Goal: Find specific page/section: Find specific page/section

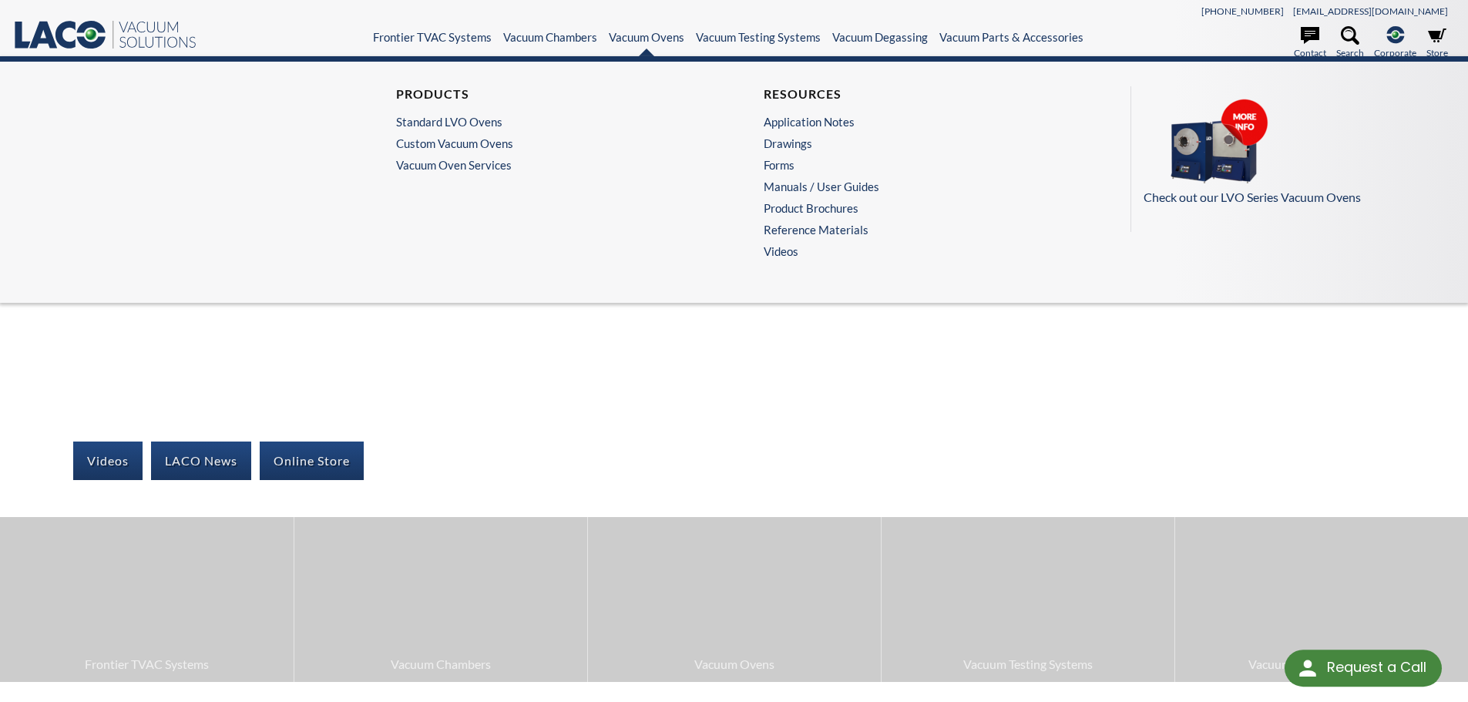
select select "Language Translate Widget"
click at [418, 147] on link "Custom Vacuum Ovens" at bounding box center [546, 143] width 301 height 14
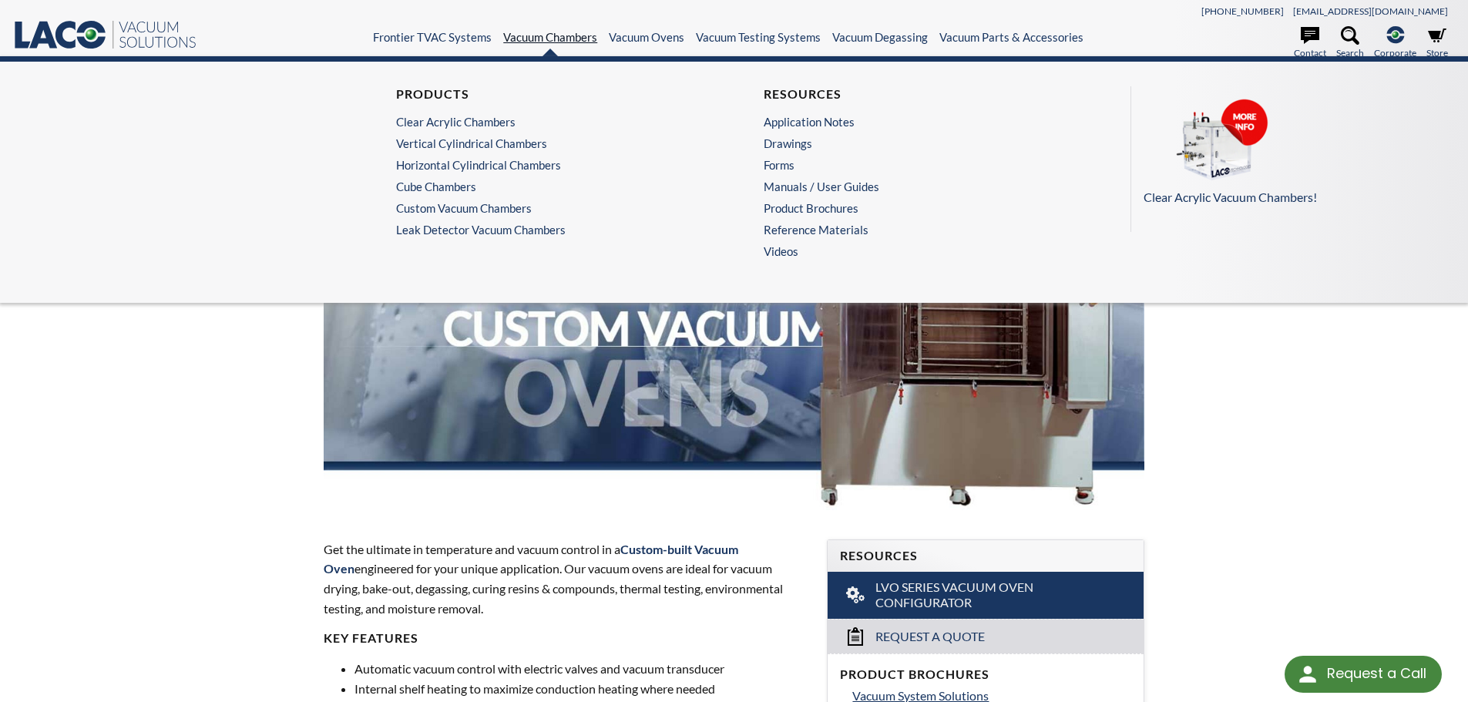
click at [546, 40] on link "Vacuum Chambers" at bounding box center [550, 37] width 94 height 14
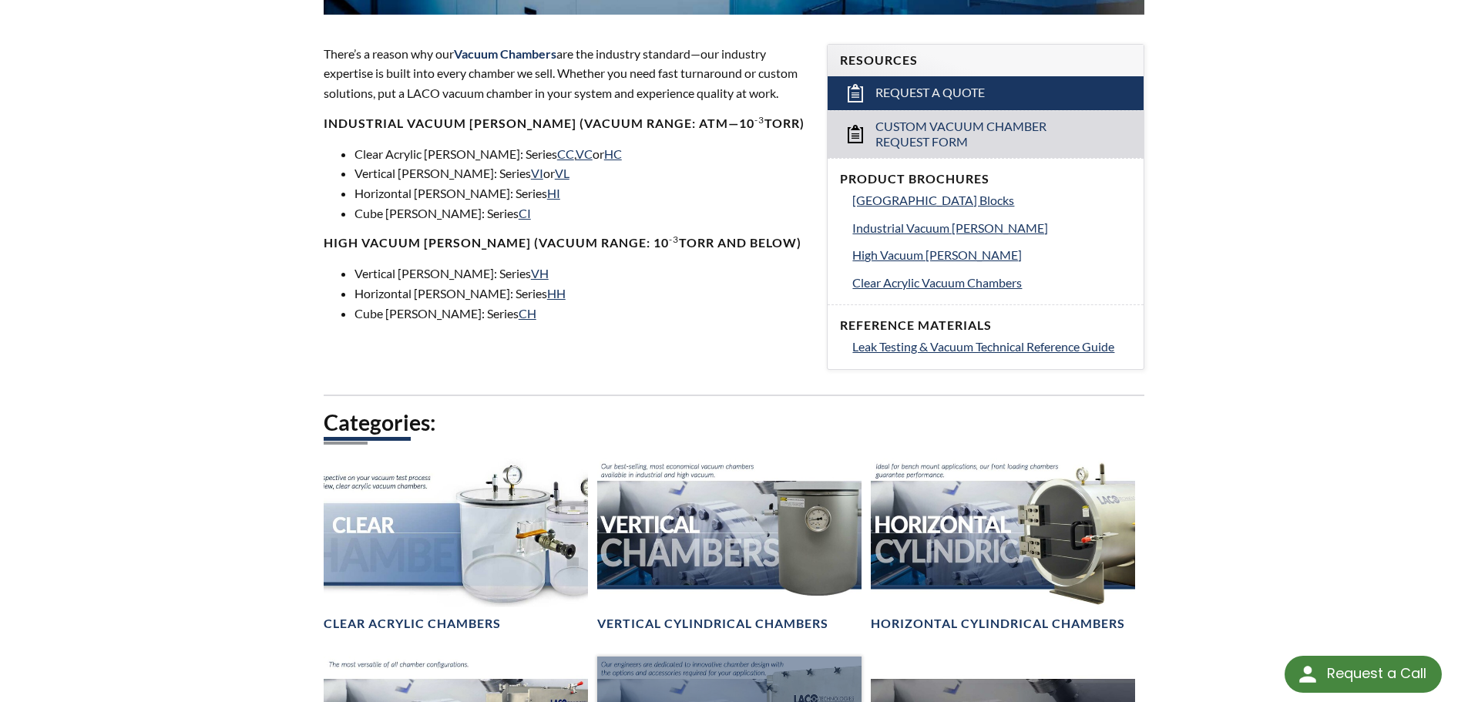
scroll to position [771, 0]
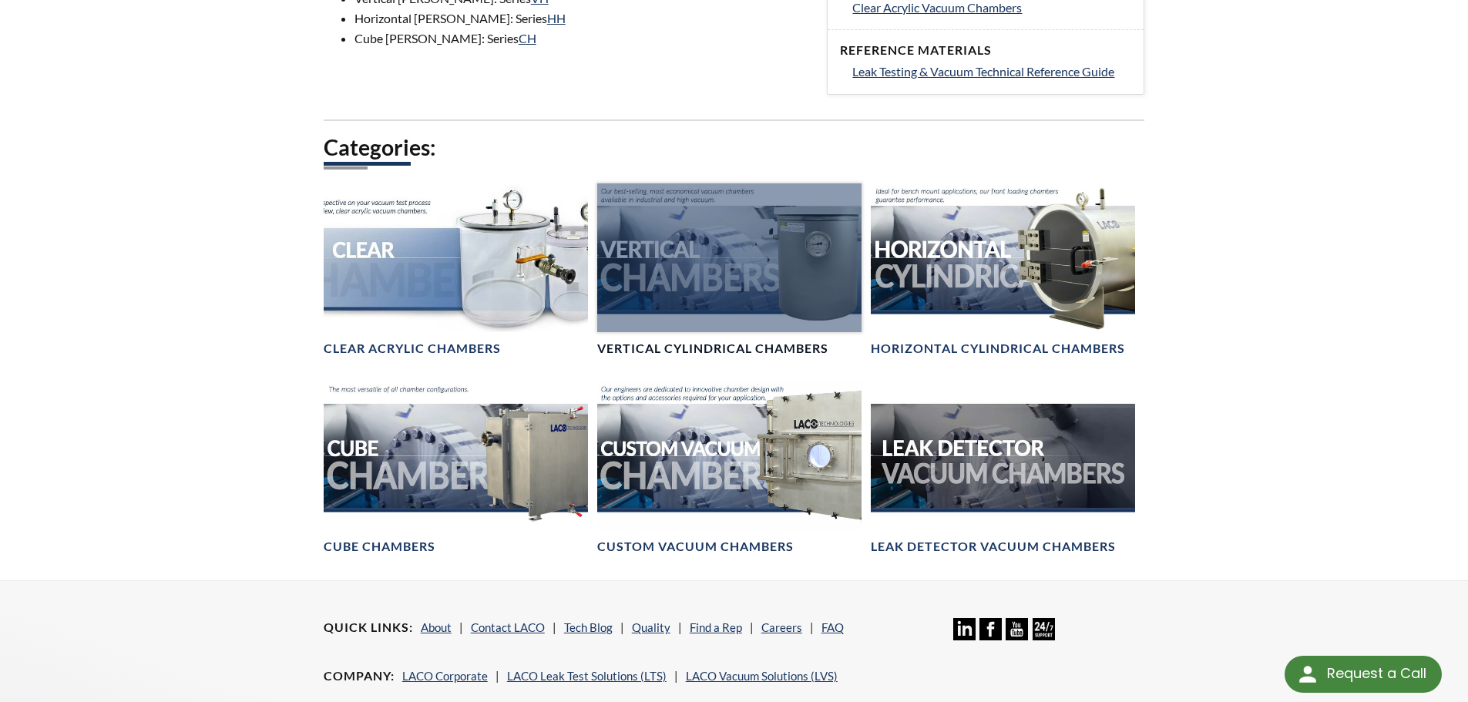
click at [761, 271] on div at bounding box center [729, 257] width 264 height 149
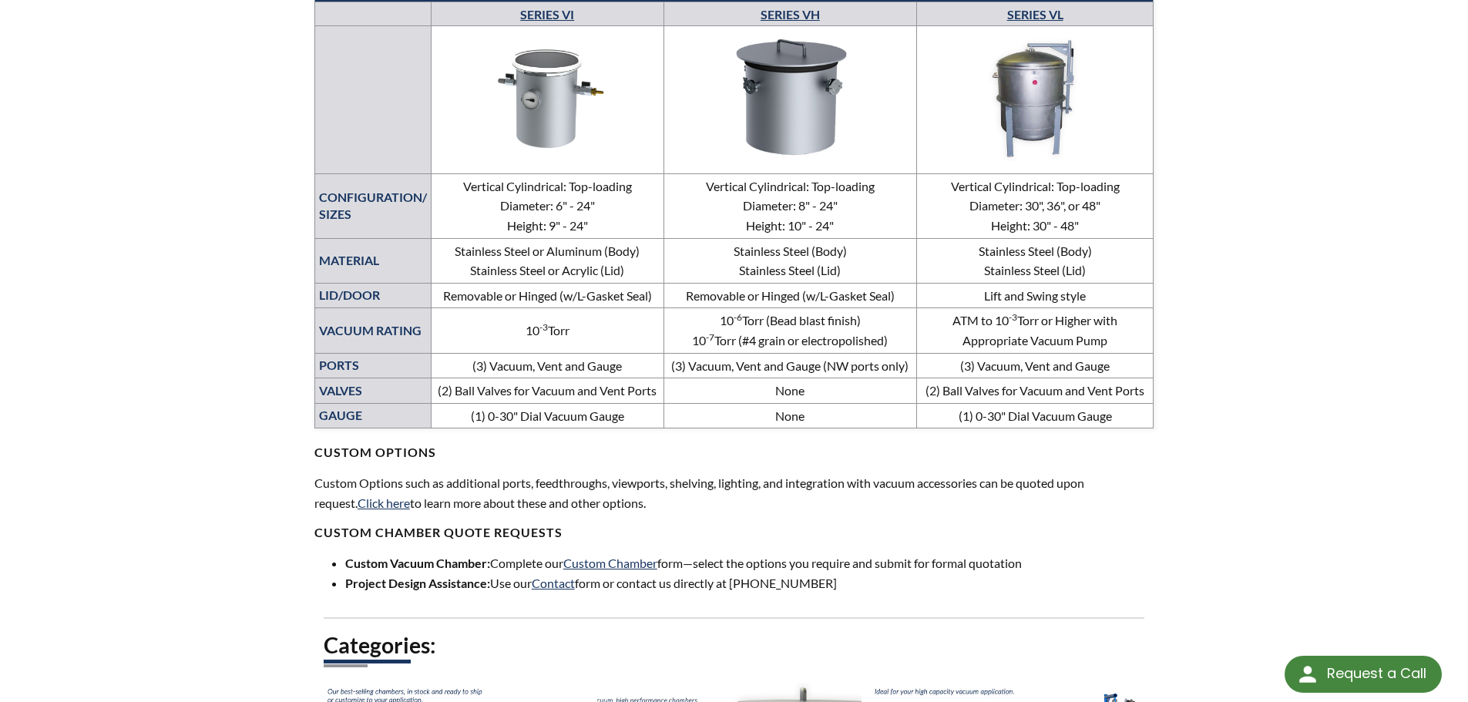
scroll to position [616, 0]
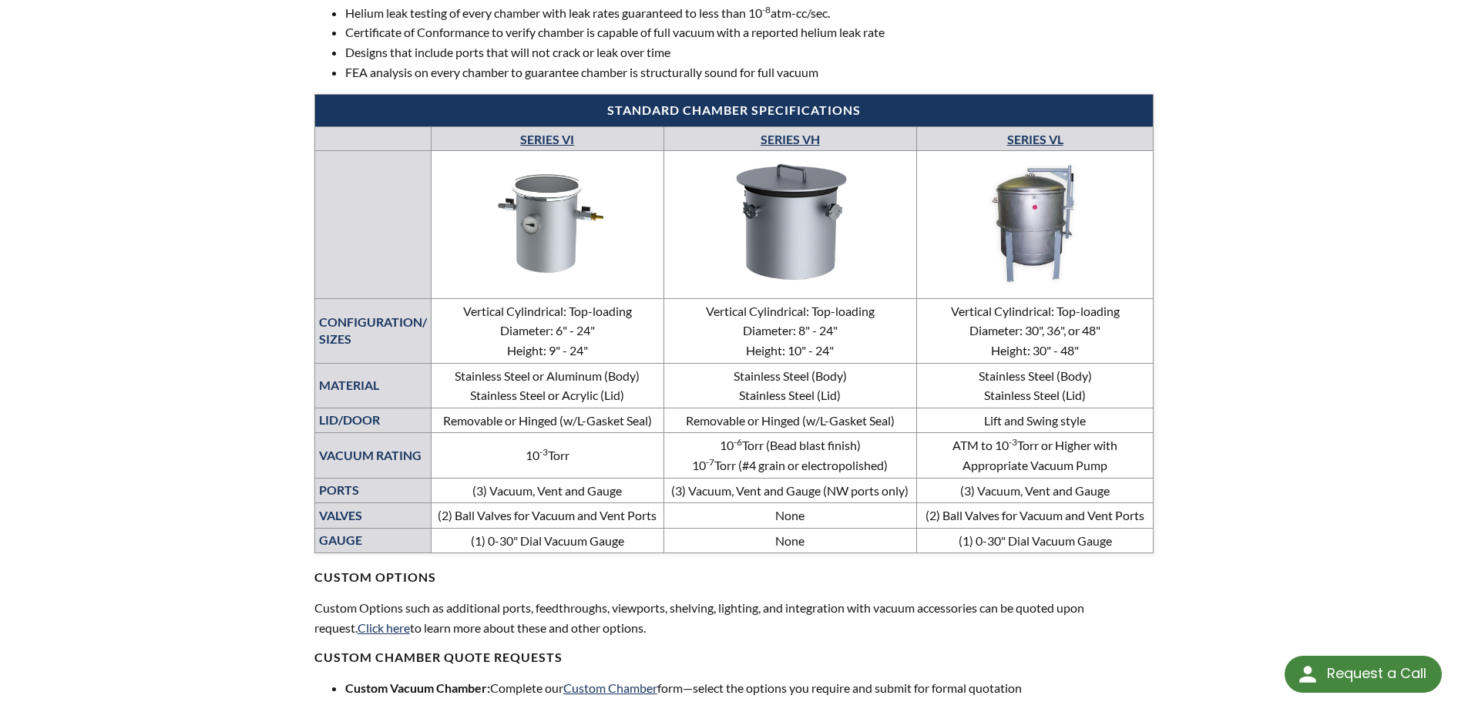
click at [564, 134] on link "SERIES VI" at bounding box center [547, 139] width 54 height 15
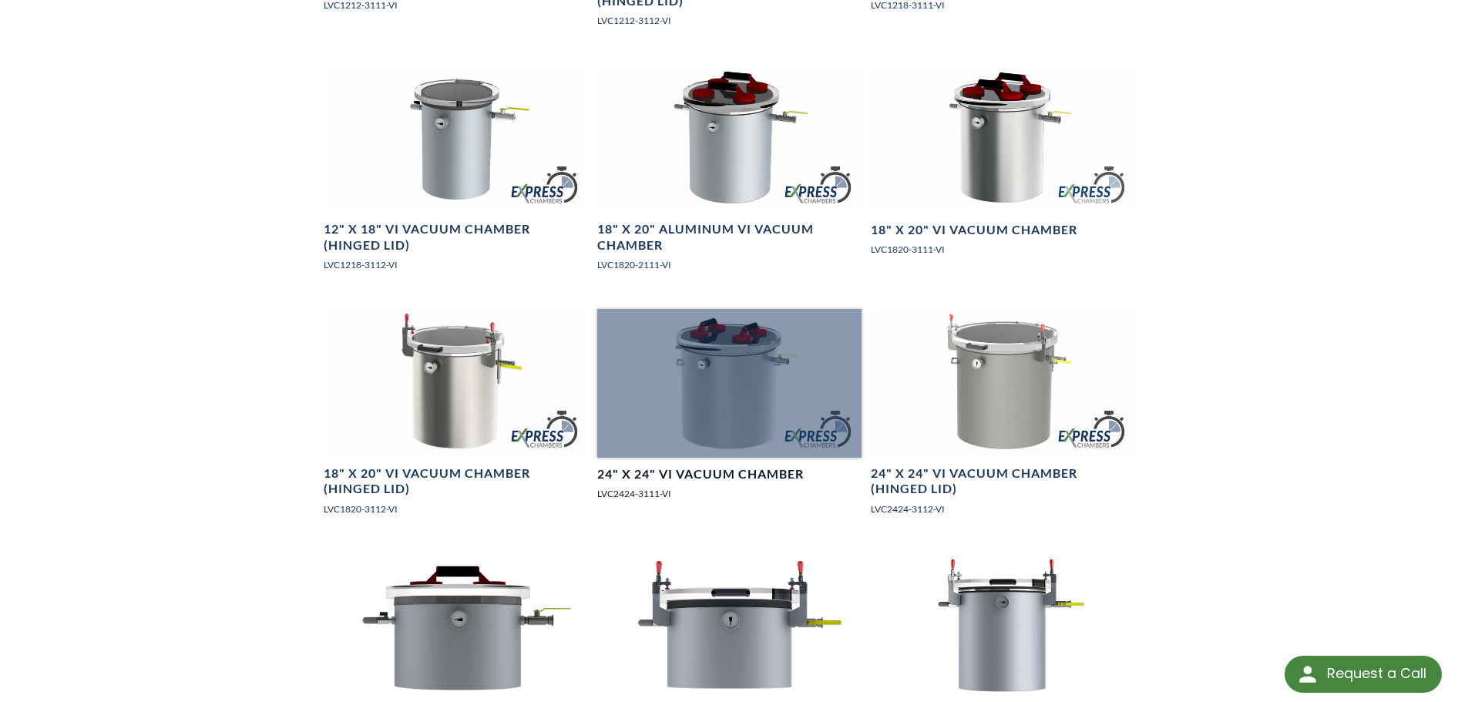
scroll to position [1618, 0]
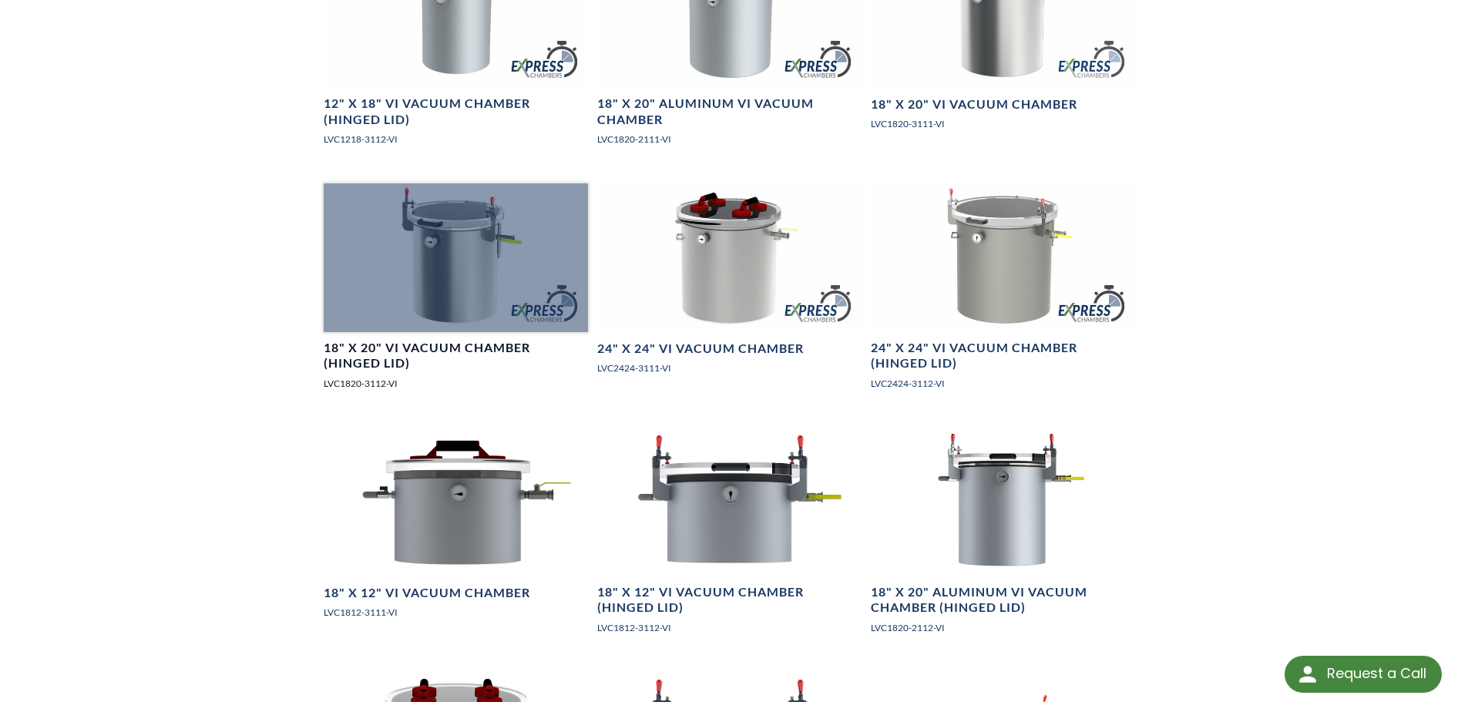
click at [373, 372] on h4 "18" X 20" VI Vacuum Chamber (Hinged Lid)" at bounding box center [456, 356] width 264 height 32
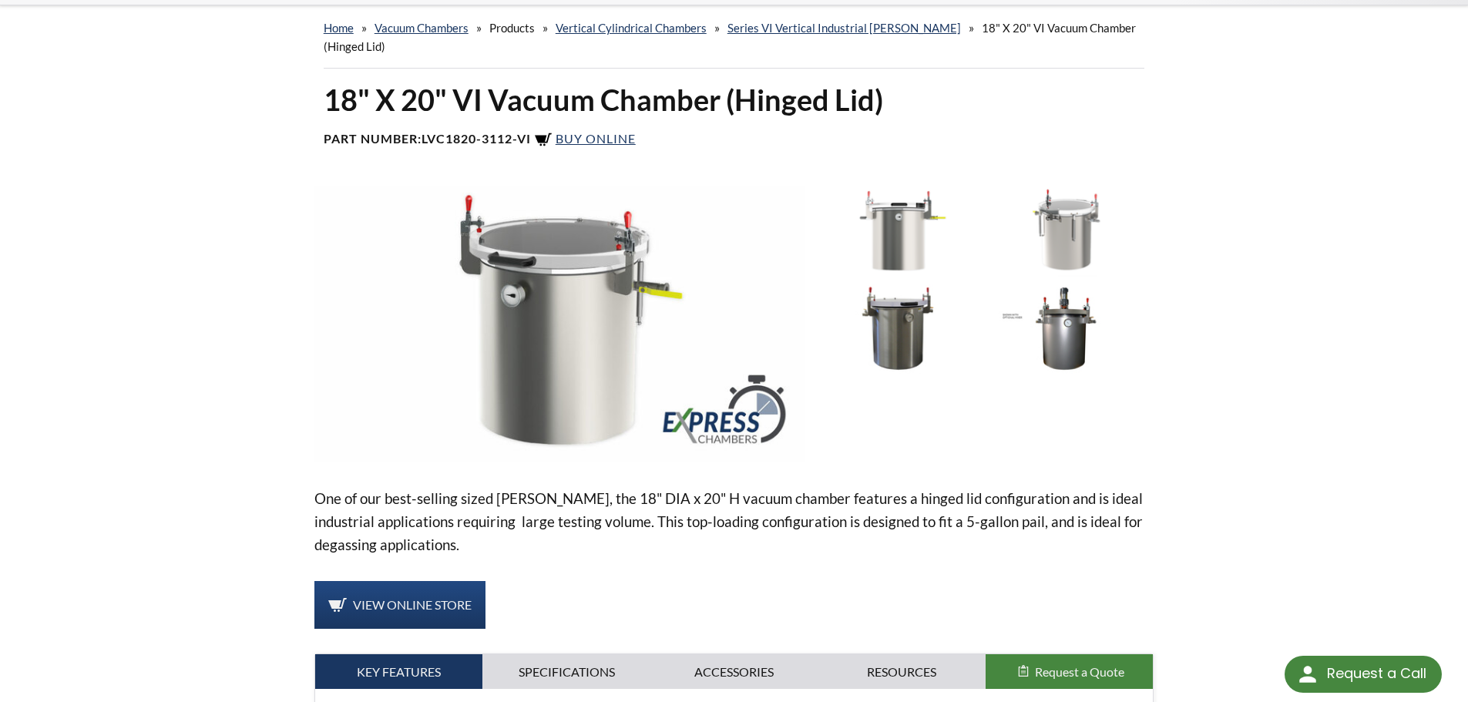
scroll to position [462, 0]
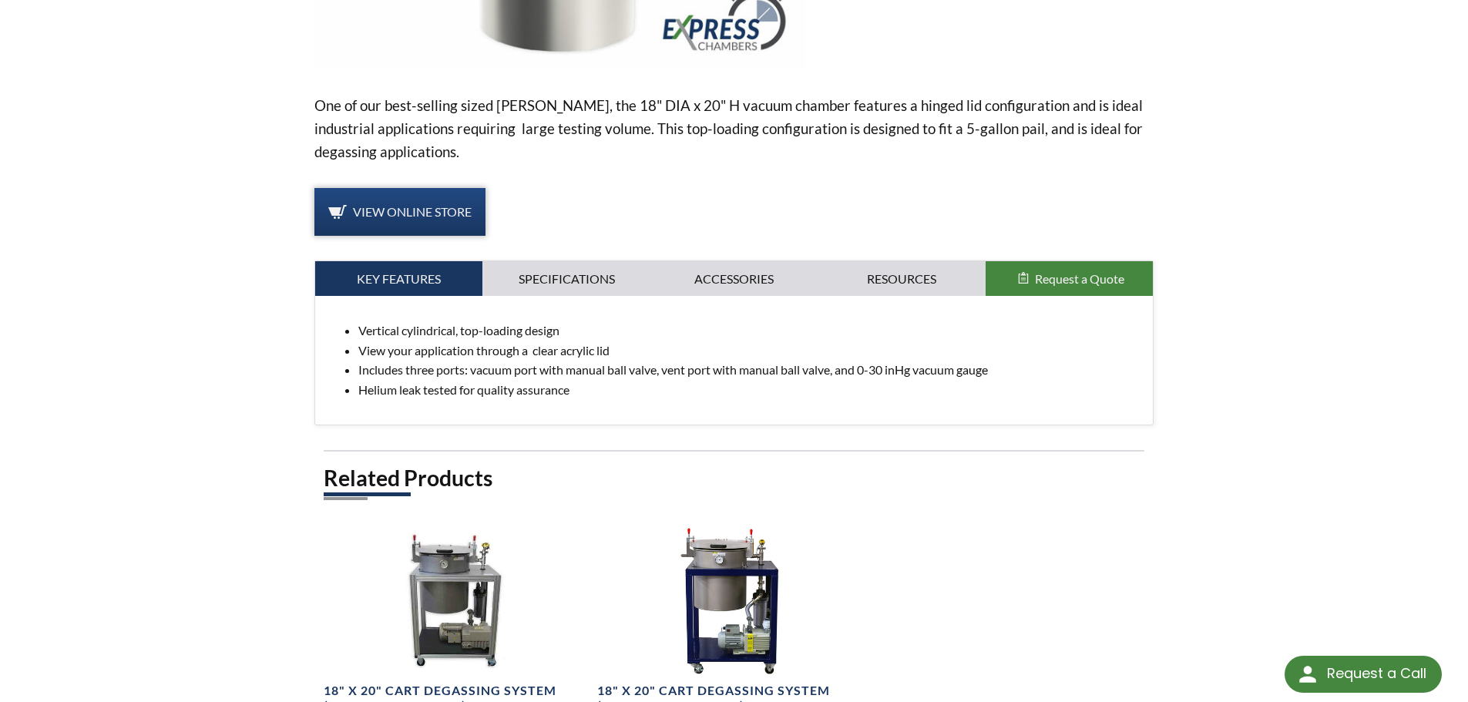
click at [359, 195] on link "View Online Store" at bounding box center [399, 212] width 171 height 48
